Goal: Information Seeking & Learning: Find specific fact

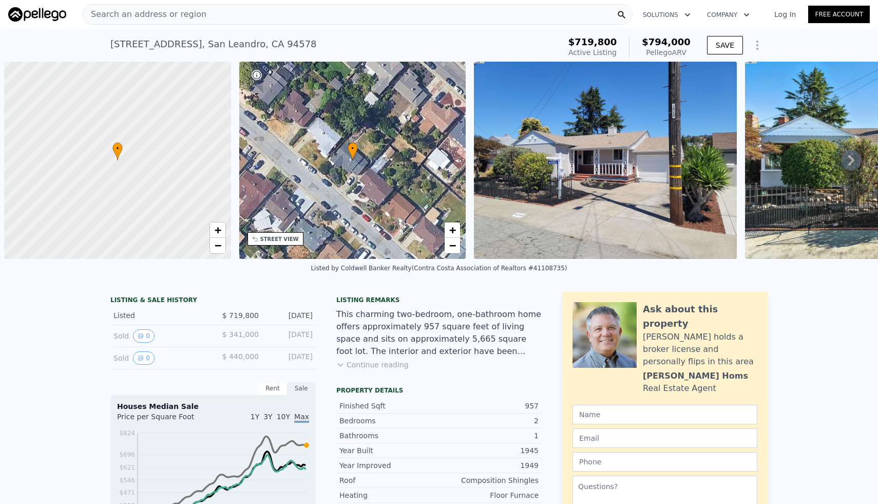
scroll to position [0, 4]
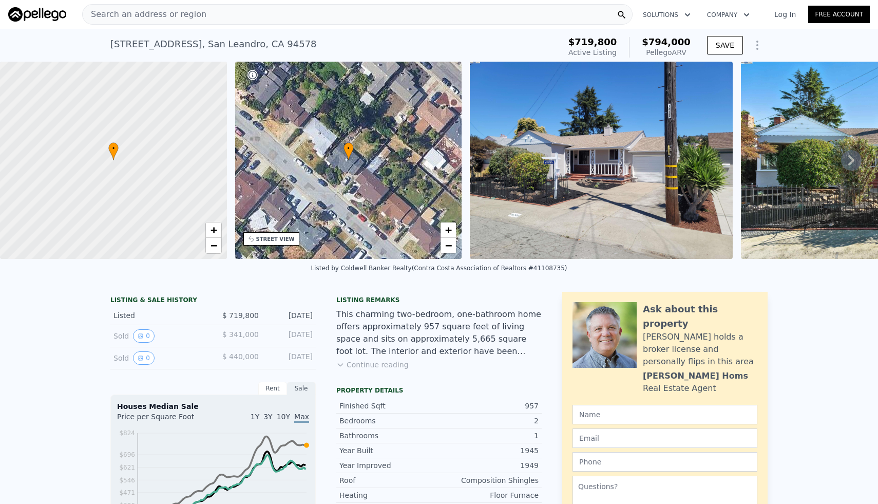
click at [454, 26] on div "Search an address or region Solutions Company Open main menu Log In Free Account" at bounding box center [438, 14] width 861 height 25
click at [450, 11] on div "Search an address or region" at bounding box center [357, 14] width 550 height 21
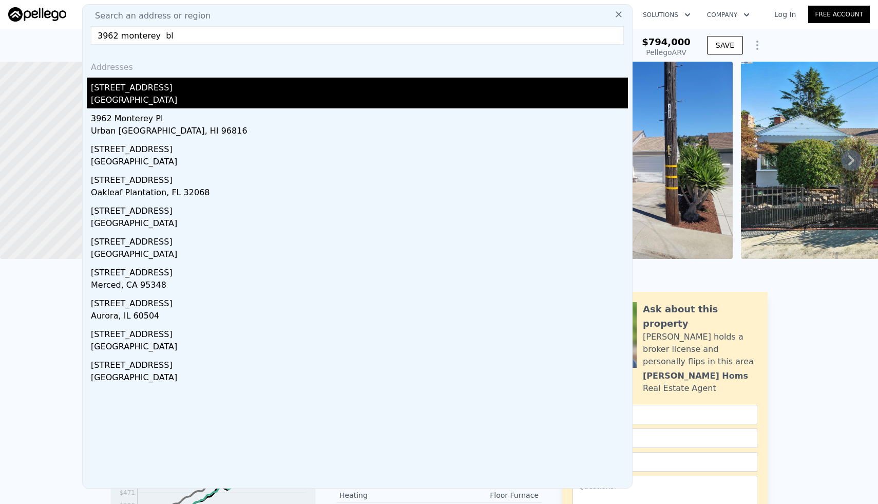
type input "3962 monterey bl"
click at [394, 103] on div "[GEOGRAPHIC_DATA]" at bounding box center [359, 101] width 537 height 14
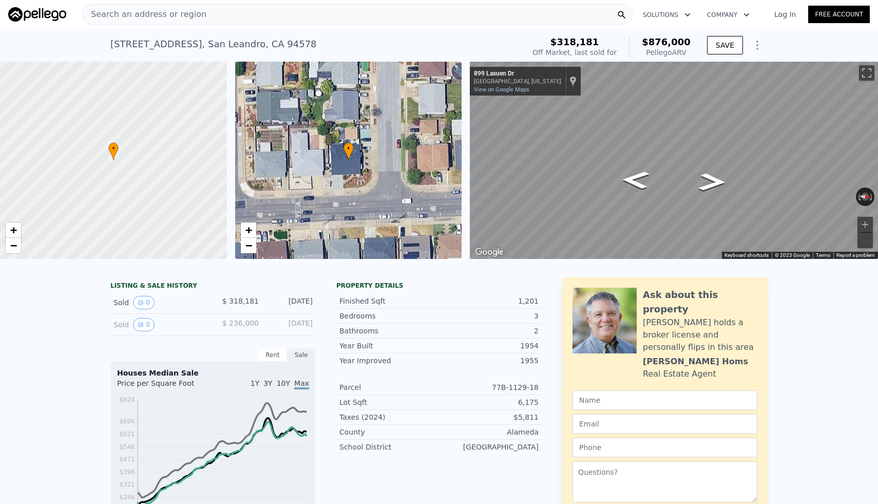
click at [330, 174] on div "• + −" at bounding box center [348, 160] width 227 height 197
click at [7, 227] on link "+" at bounding box center [13, 229] width 15 height 15
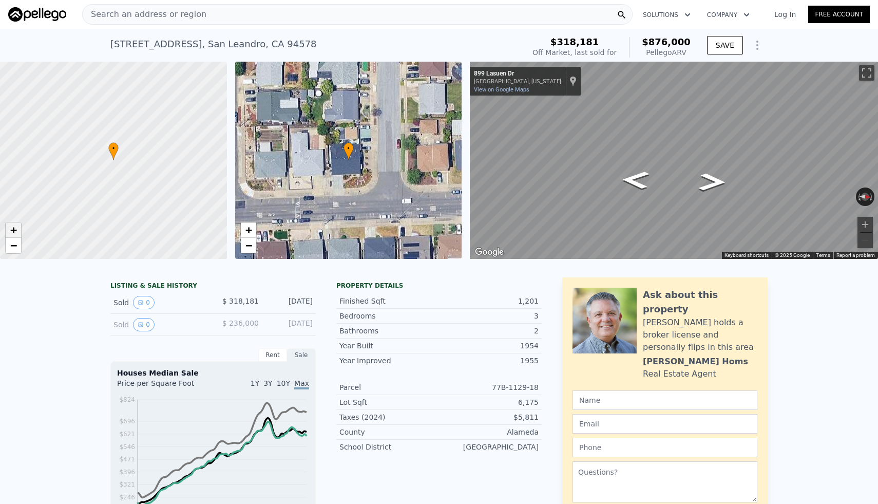
click at [7, 227] on link "+" at bounding box center [13, 229] width 15 height 15
click at [12, 230] on span "+" at bounding box center [13, 229] width 7 height 13
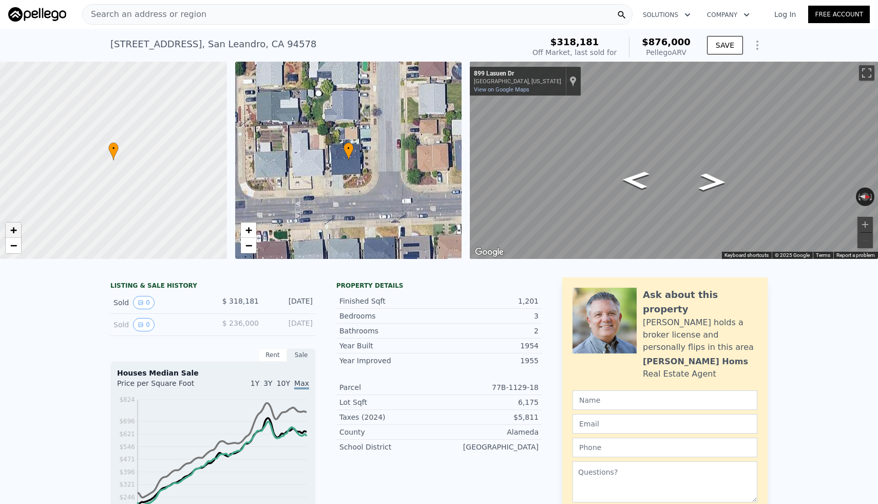
click at [12, 230] on span "+" at bounding box center [13, 229] width 7 height 13
click at [11, 247] on span "−" at bounding box center [13, 245] width 7 height 13
click at [14, 233] on span "+" at bounding box center [13, 229] width 7 height 13
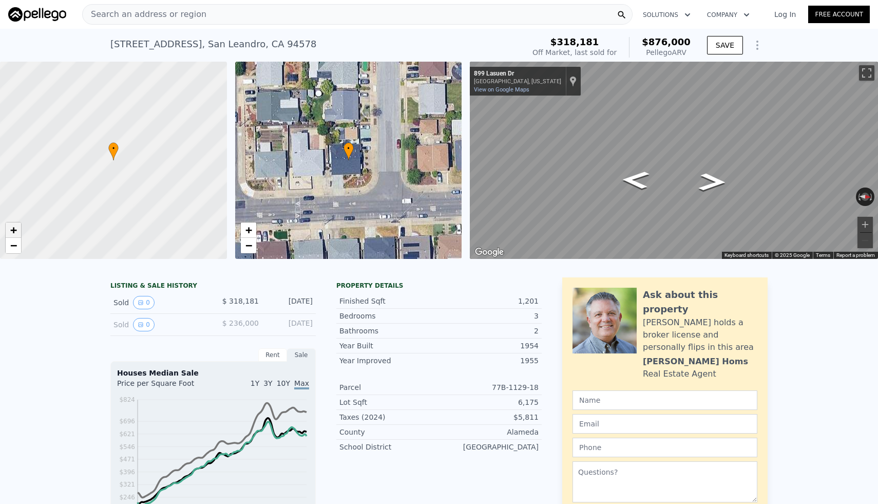
click at [14, 233] on span "+" at bounding box center [13, 229] width 7 height 13
click at [13, 230] on span "+" at bounding box center [13, 229] width 7 height 13
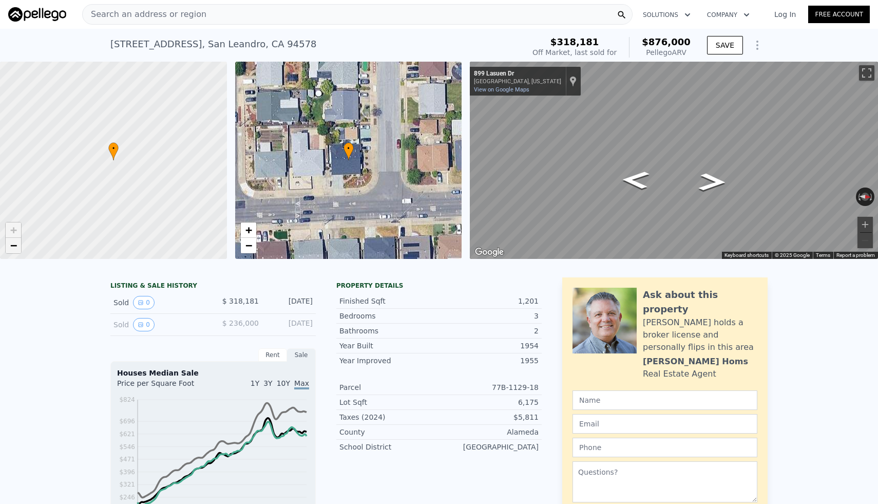
click at [13, 247] on span "−" at bounding box center [13, 245] width 7 height 13
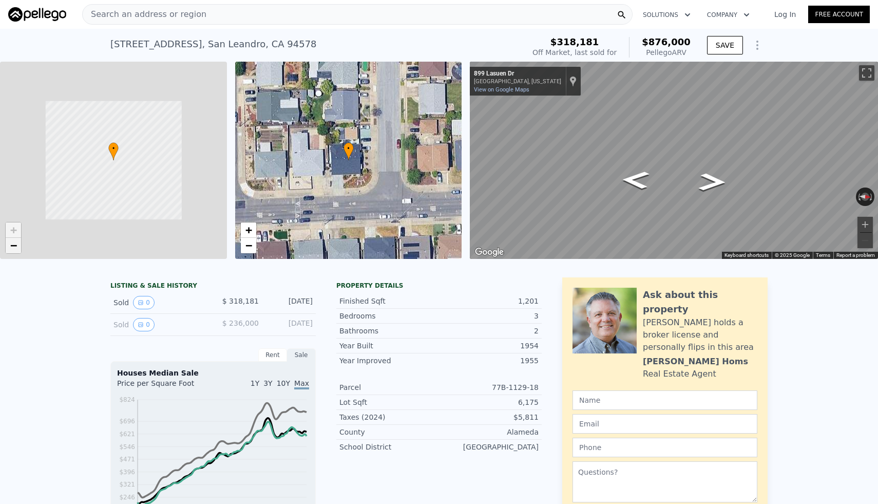
click at [13, 247] on span "−" at bounding box center [13, 245] width 7 height 13
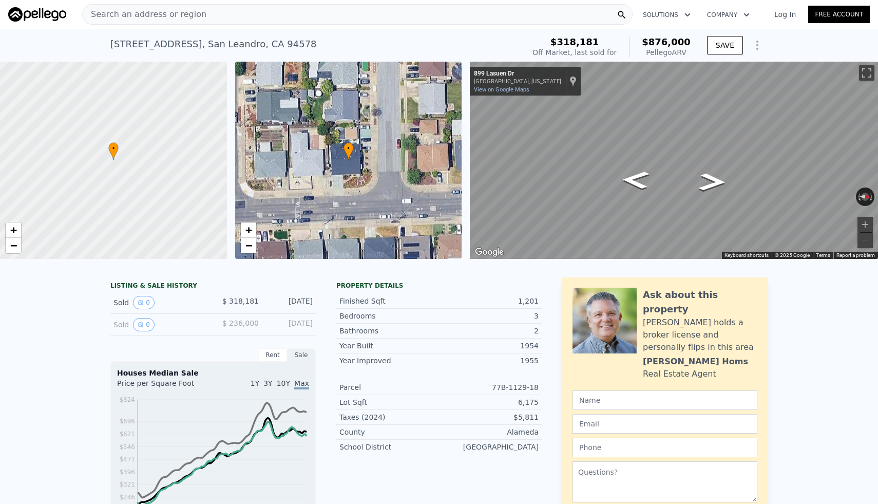
click at [438, 353] on div "Year Improved 1955" at bounding box center [438, 360] width 205 height 14
click at [345, 162] on div "• + −" at bounding box center [348, 160] width 227 height 197
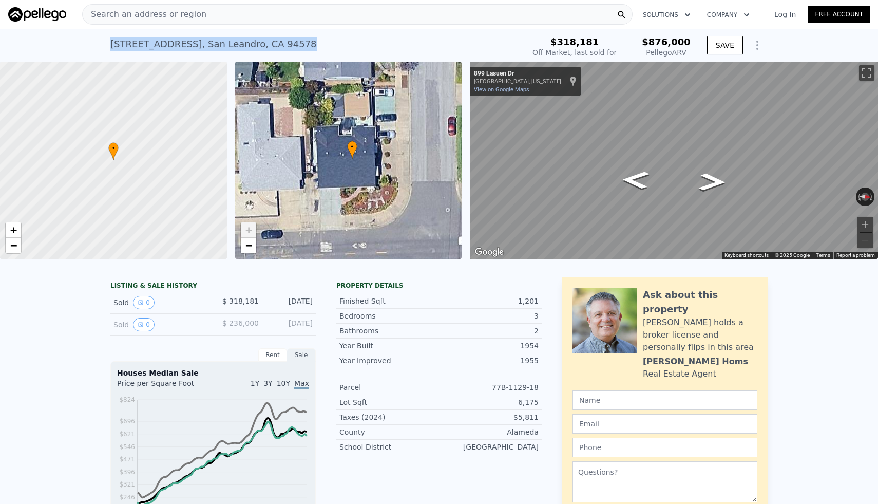
drag, startPoint x: 111, startPoint y: 43, endPoint x: 300, endPoint y: 48, distance: 189.5
click at [300, 48] on div "[STREET_ADDRESS]" at bounding box center [213, 44] width 206 height 14
drag, startPoint x: 112, startPoint y: 41, endPoint x: 301, endPoint y: 48, distance: 189.6
click at [301, 48] on div "[STREET_ADDRESS] Sold [DATE] for $318,181 (~ARV $876k )" at bounding box center [315, 47] width 410 height 29
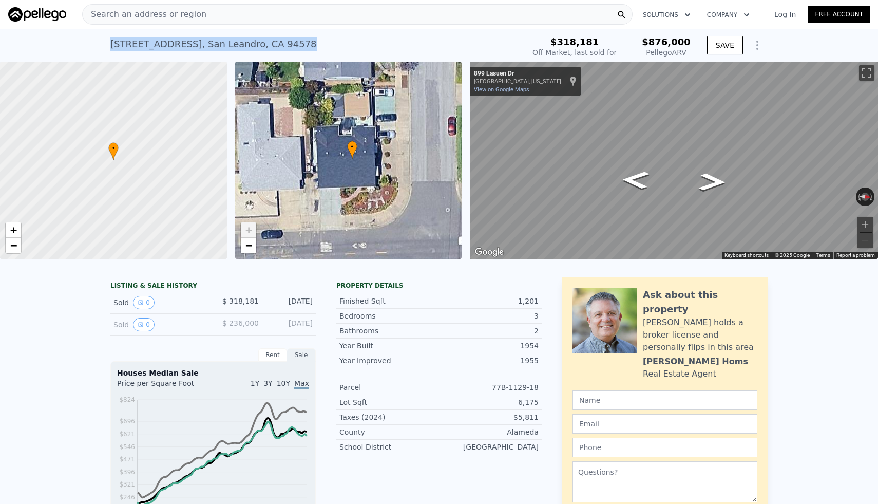
copy div "[STREET_ADDRESS]"
click at [234, 300] on span "$ 318,181" at bounding box center [240, 301] width 36 height 8
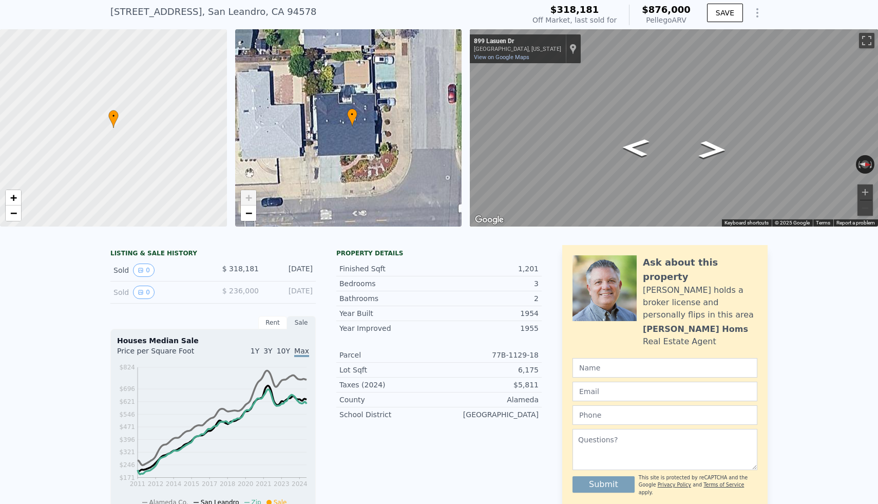
scroll to position [31, 0]
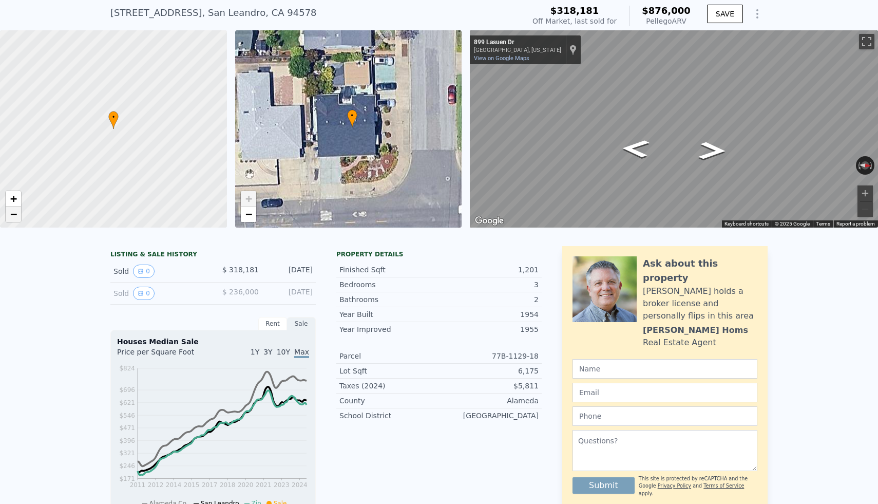
click at [15, 215] on span "−" at bounding box center [13, 213] width 7 height 13
click at [15, 216] on span "−" at bounding box center [13, 213] width 7 height 13
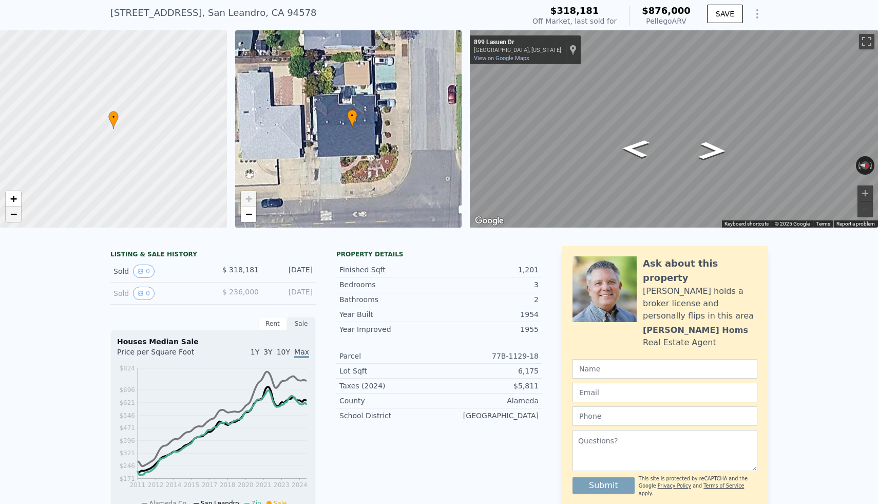
click at [15, 216] on span "−" at bounding box center [13, 213] width 7 height 13
click at [27, 284] on div "LISTING & SALE HISTORY Sold 0 $ 318,181 [DATE] Sold 0 $ 236,000 [DATE] Rent Sal…" at bounding box center [439, 496] width 878 height 516
click at [74, 299] on div "LISTING & SALE HISTORY Sold 0 $ 318,181 [DATE] Sold 0 $ 236,000 [DATE] Rent Sal…" at bounding box center [439, 496] width 878 height 516
click at [59, 278] on div "LISTING & SALE HISTORY Sold 0 $ 318,181 [DATE] Sold 0 $ 236,000 [DATE] Rent Sal…" at bounding box center [439, 496] width 878 height 516
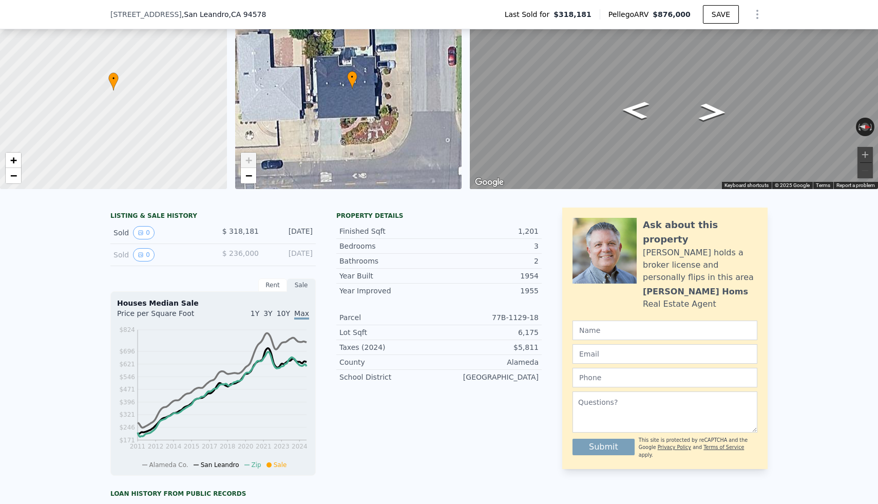
scroll to position [57, 0]
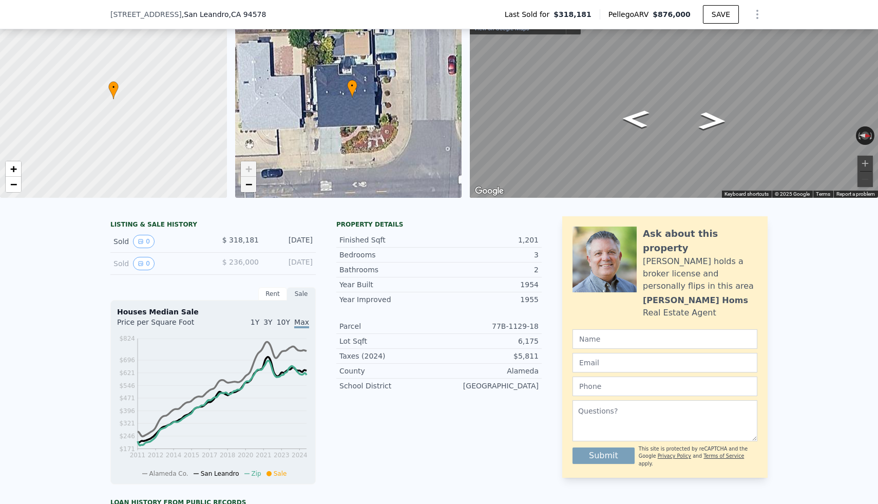
click at [252, 181] on span "−" at bounding box center [248, 184] width 7 height 13
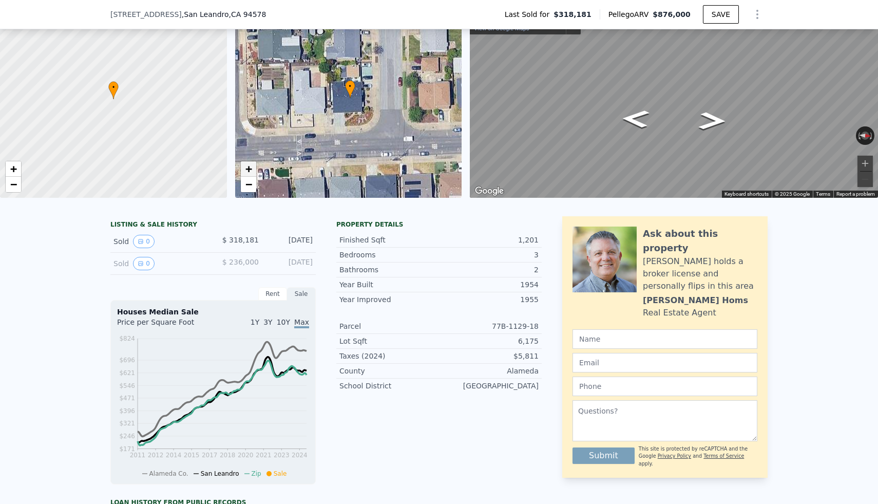
click at [251, 166] on span "+" at bounding box center [248, 168] width 7 height 13
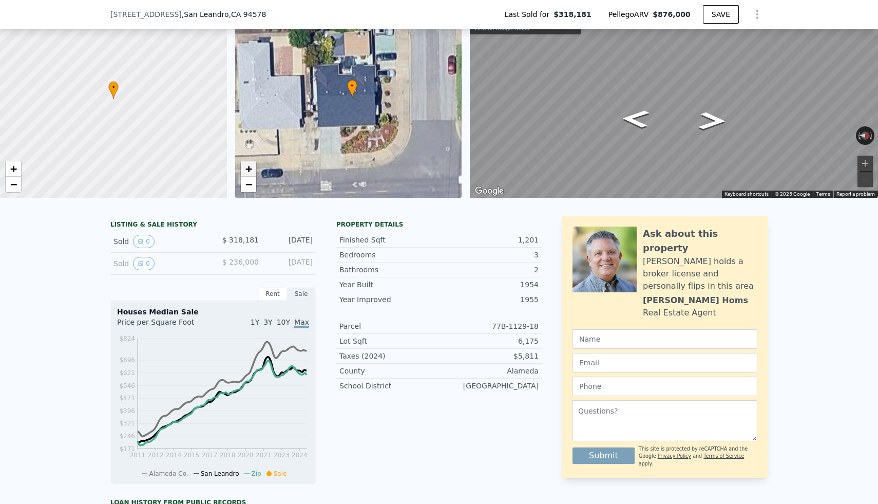
click at [251, 166] on span "+" at bounding box center [248, 168] width 7 height 13
click at [384, 261] on div "Bedrooms 3" at bounding box center [438, 254] width 205 height 15
